Goal: Task Accomplishment & Management: Complete application form

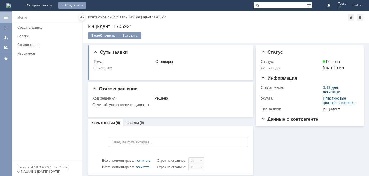
click at [86, 4] on div "Создать" at bounding box center [72, 5] width 28 height 6
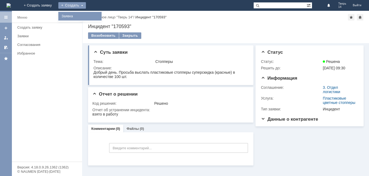
click at [100, 16] on link "Заявка" at bounding box center [79, 16] width 41 height 6
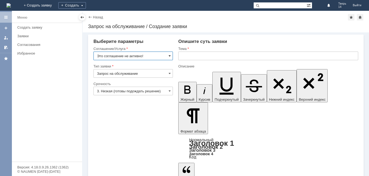
click at [170, 56] on span at bounding box center [169, 56] width 2 height 4
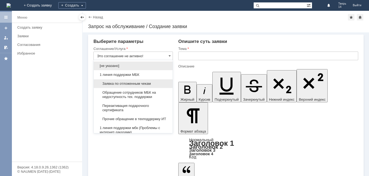
click at [136, 83] on span "Заявка по отложенным чекам" at bounding box center [133, 84] width 72 height 4
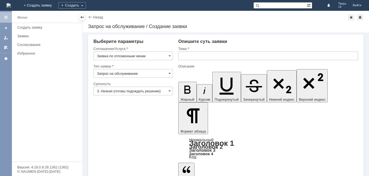
type input "Заявка по отложенным чекам"
click at [192, 56] on input "text" at bounding box center [268, 56] width 180 height 9
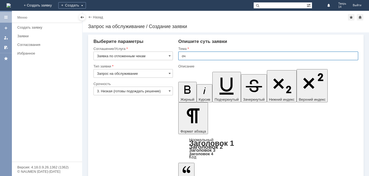
type input "оч"
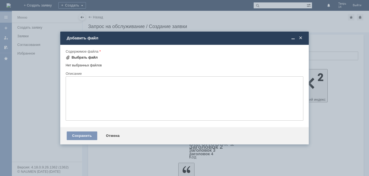
click at [86, 58] on div "Выбрать файл" at bounding box center [85, 57] width 26 height 4
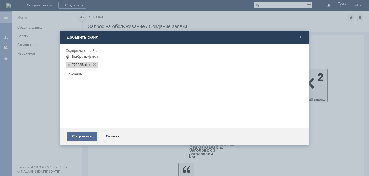
click at [80, 135] on div "Сохранить" at bounding box center [82, 136] width 31 height 9
